Goal: Book appointment/travel/reservation

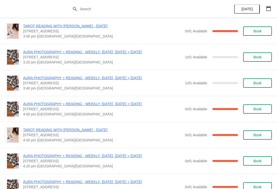
scroll to position [289, 0]
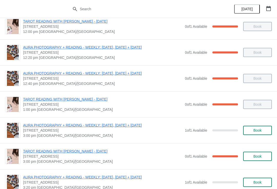
scroll to position [182, 0]
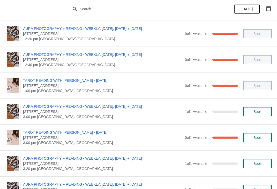
click at [257, 110] on span "Book" at bounding box center [258, 111] width 8 height 4
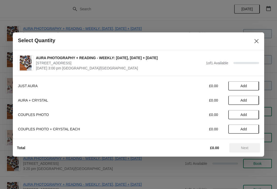
click at [245, 87] on span "Add" at bounding box center [244, 86] width 6 height 4
click at [247, 149] on span "Next" at bounding box center [244, 148] width 7 height 4
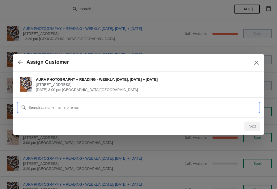
click at [134, 103] on input "Customer" at bounding box center [143, 107] width 231 height 9
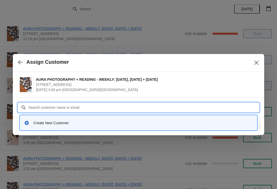
click at [28, 119] on div "Create New Customer" at bounding box center [138, 122] width 233 height 11
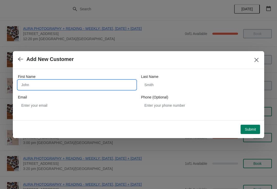
click at [115, 85] on input "First Name" at bounding box center [77, 84] width 118 height 9
type input "Elvira"
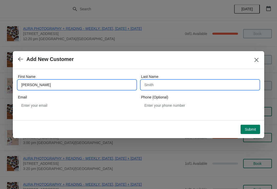
click at [182, 86] on input "Last Name" at bounding box center [200, 84] width 118 height 9
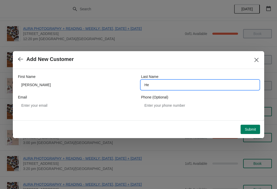
type input "He"
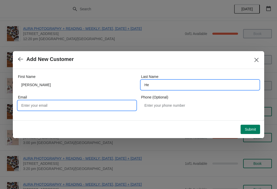
click at [75, 108] on input "Email" at bounding box center [77, 105] width 118 height 9
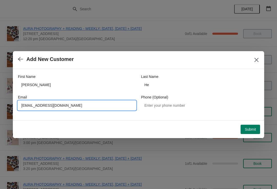
type input "mumu0120liuyao@outlook.com"
click at [252, 126] on button "Submit" at bounding box center [251, 129] width 20 height 9
